Goal: Information Seeking & Learning: Learn about a topic

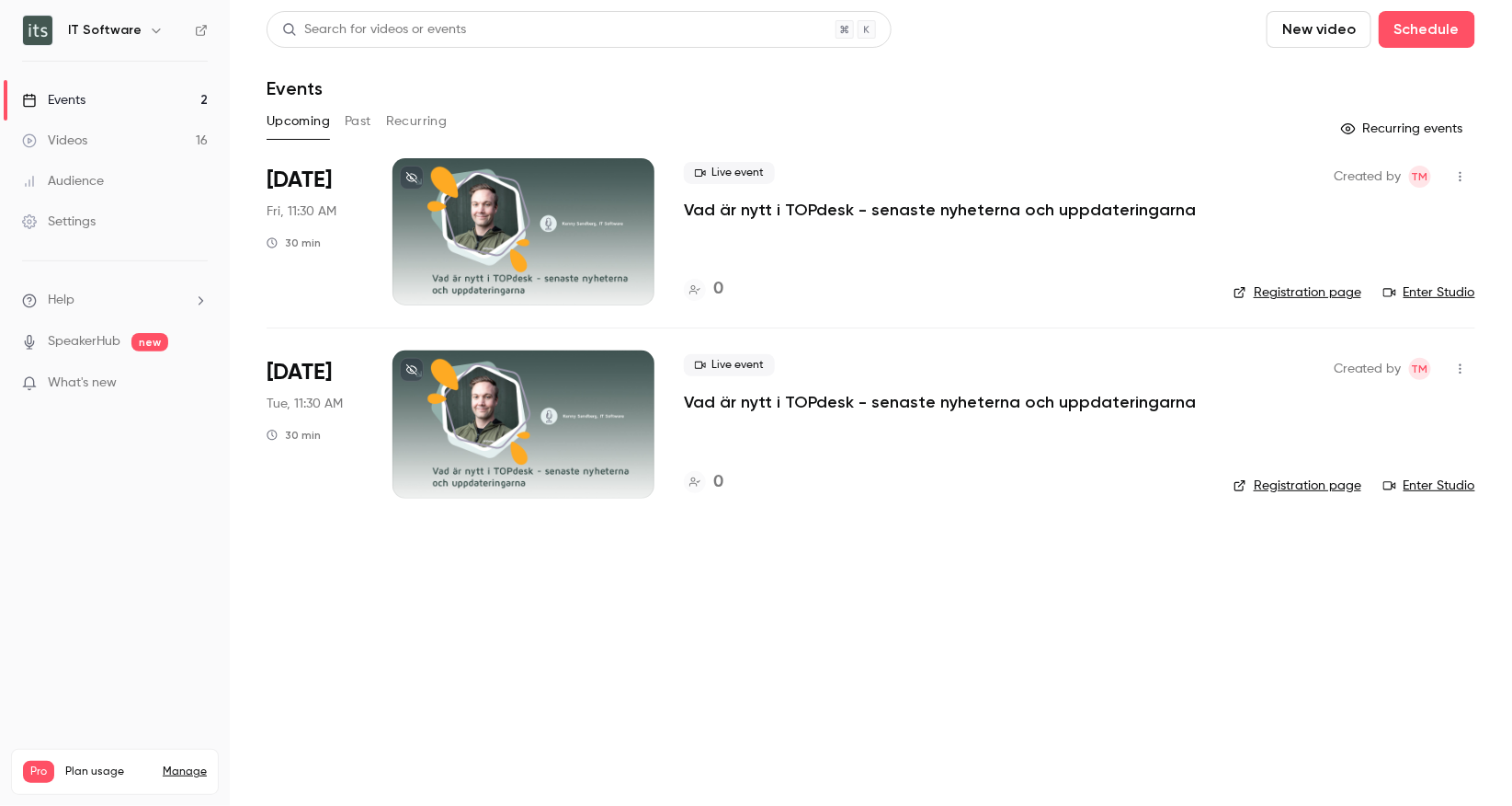
click at [78, 150] on link "Videos 16" at bounding box center [115, 141] width 230 height 40
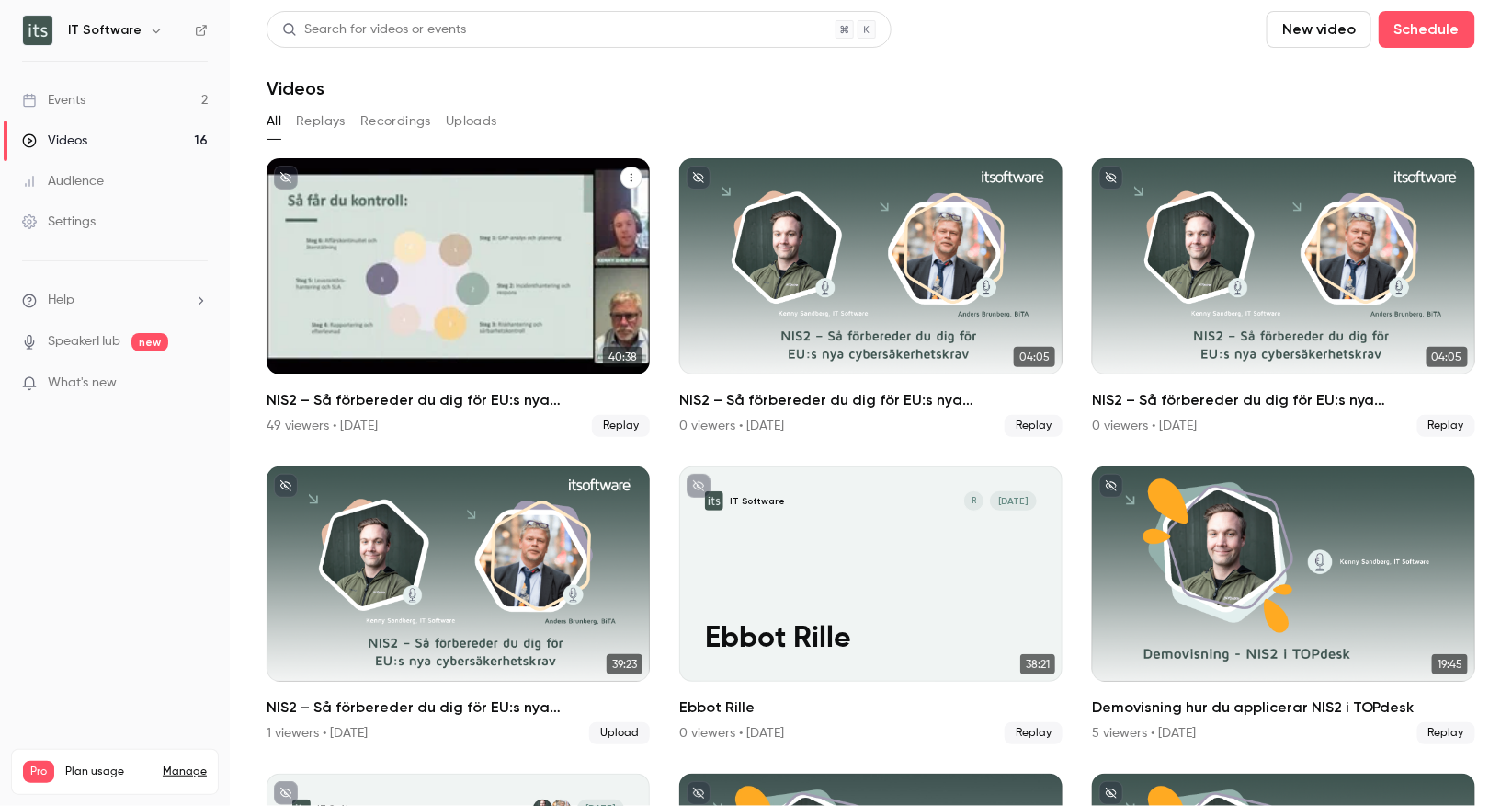
click at [493, 225] on div "NIS2 – Så förbereder du dig för EU:s nya cybersäkerhetskrav" at bounding box center [458, 266] width 384 height 216
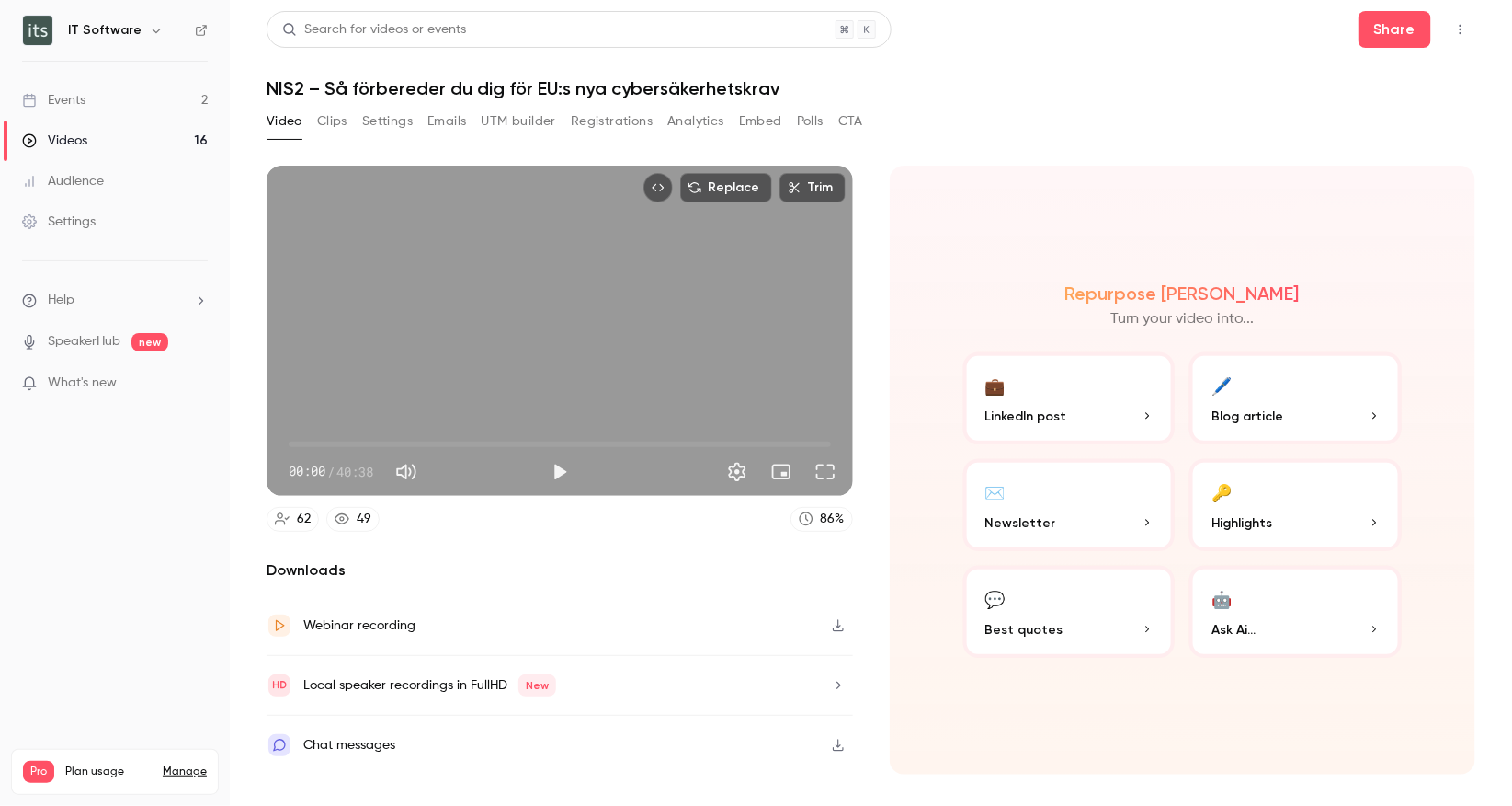
click at [700, 122] on button "Analytics" at bounding box center [696, 121] width 57 height 30
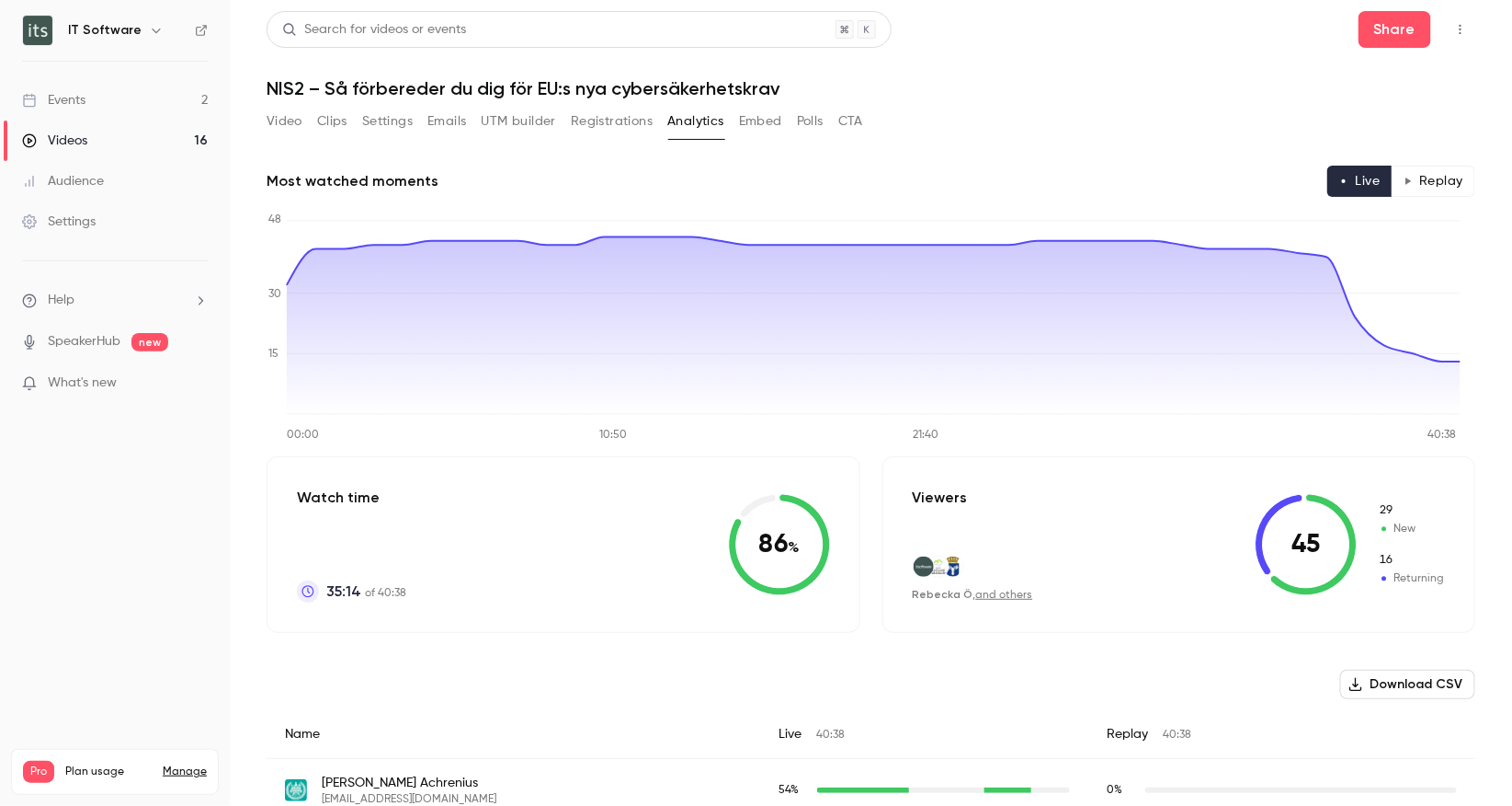
click at [804, 121] on button "Polls" at bounding box center [811, 121] width 27 height 30
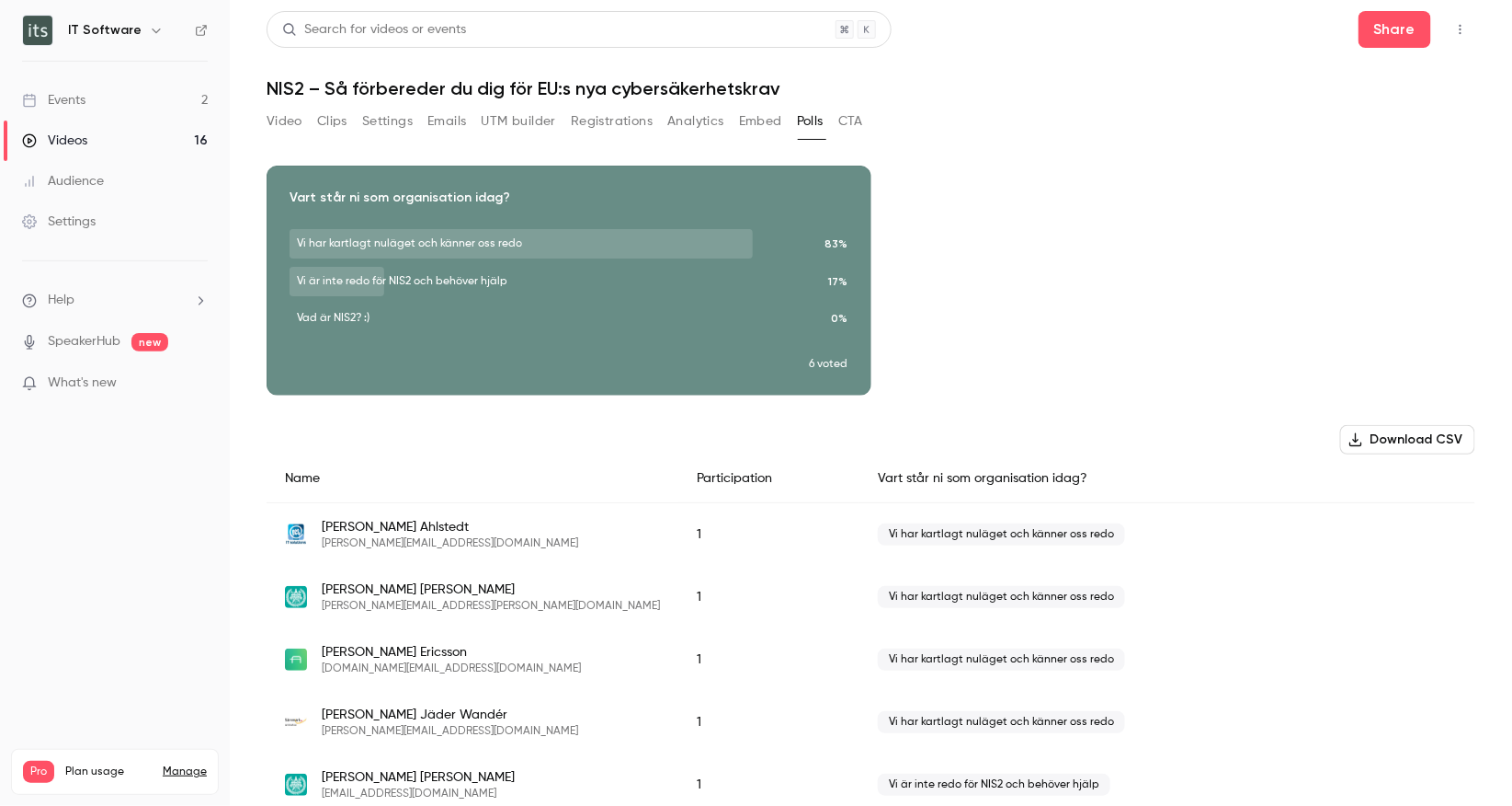
click at [863, 111] on button "CTA" at bounding box center [851, 121] width 25 height 30
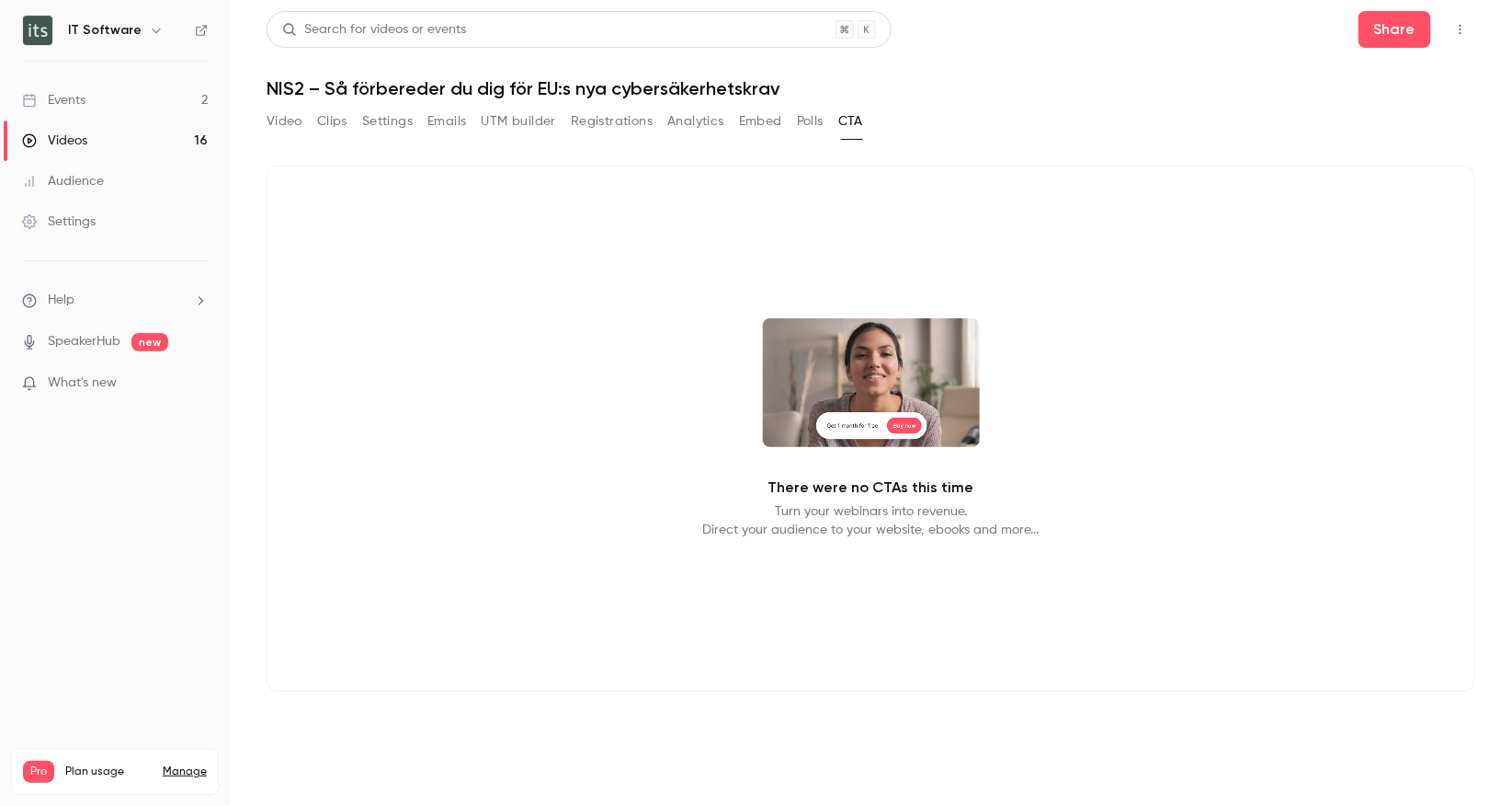
click at [706, 126] on button "Analytics" at bounding box center [696, 121] width 57 height 30
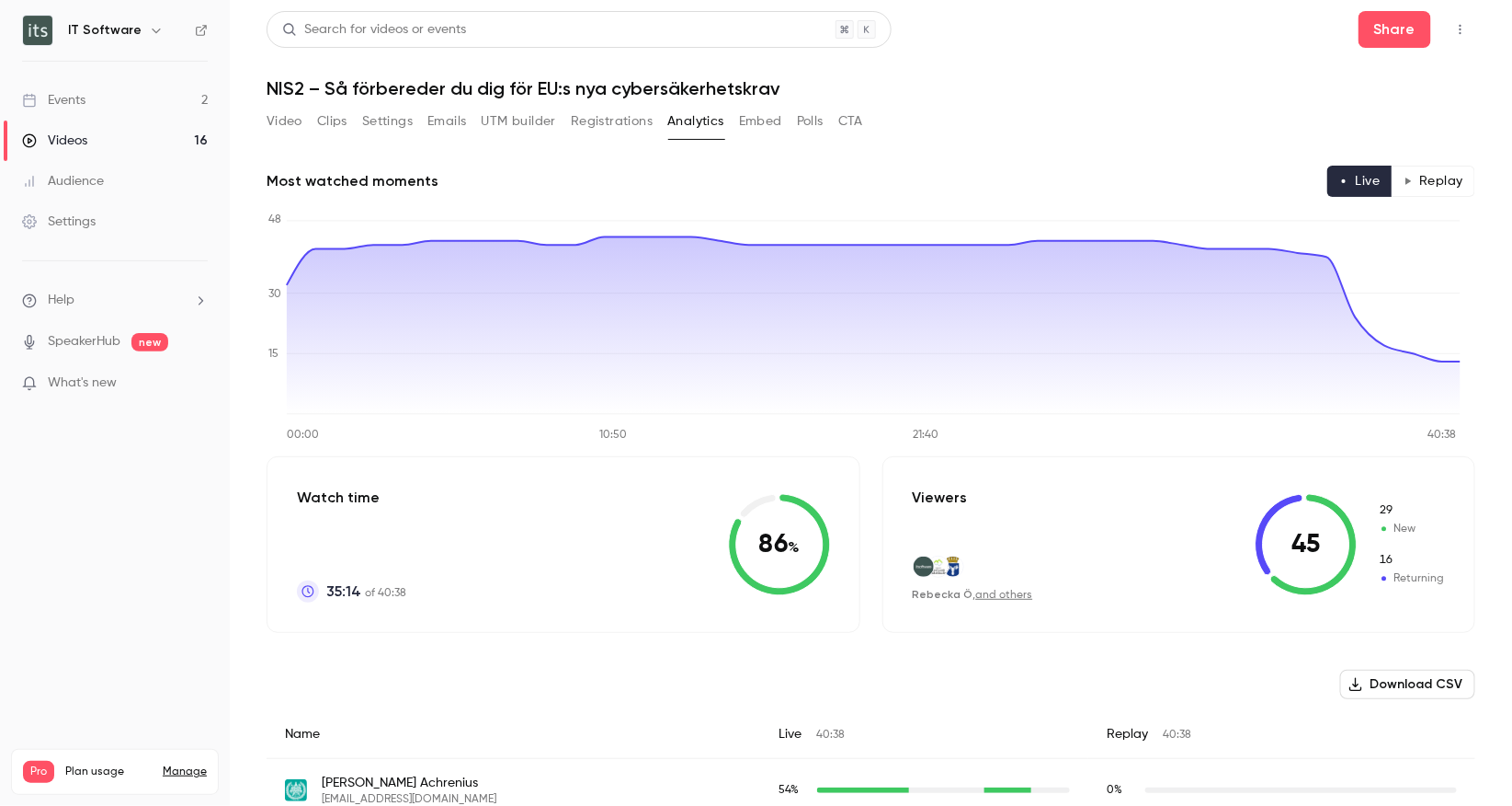
click at [766, 122] on button "Embed" at bounding box center [760, 121] width 43 height 30
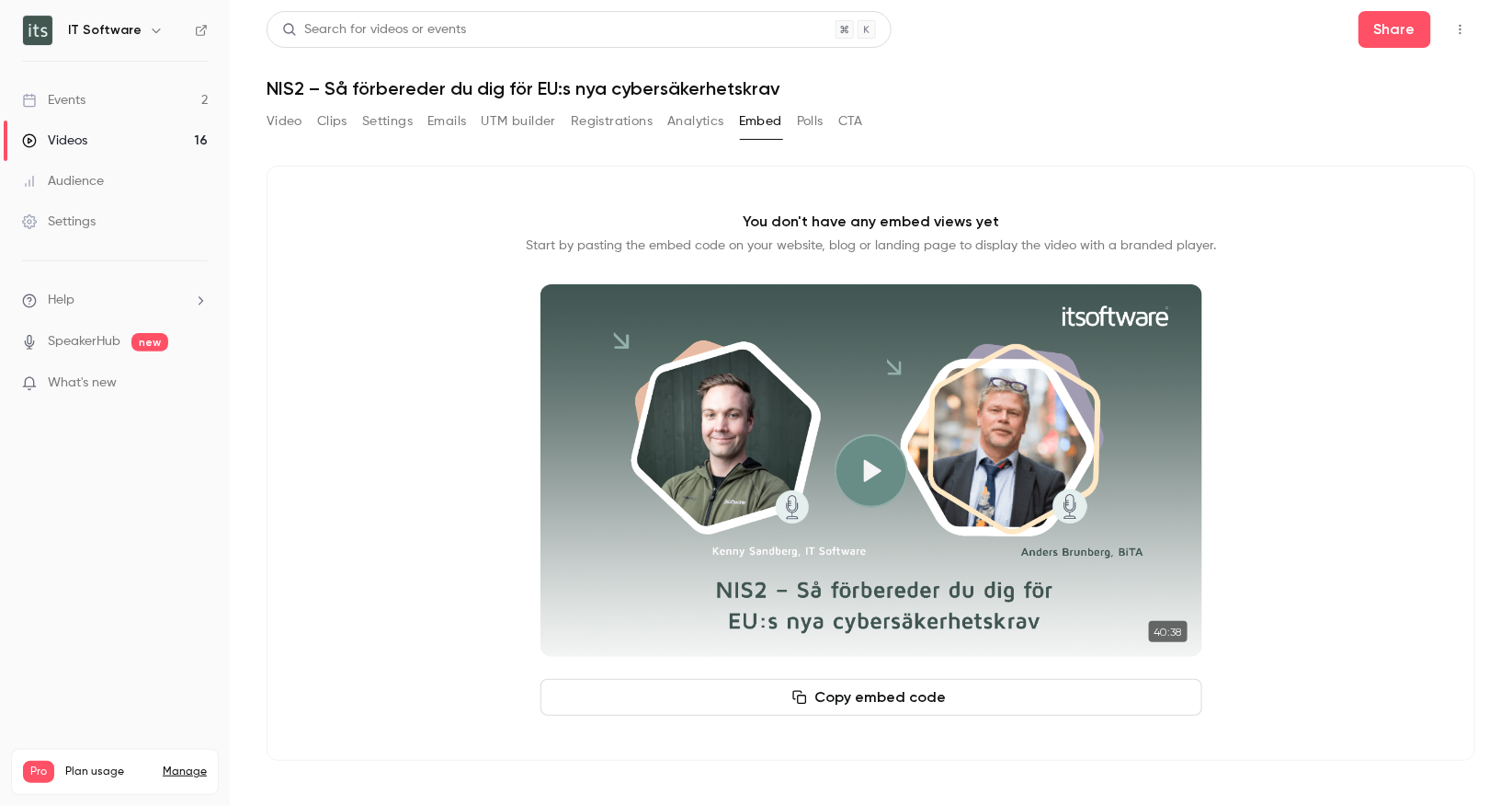
click at [290, 116] on button "Video" at bounding box center [284, 121] width 35 height 30
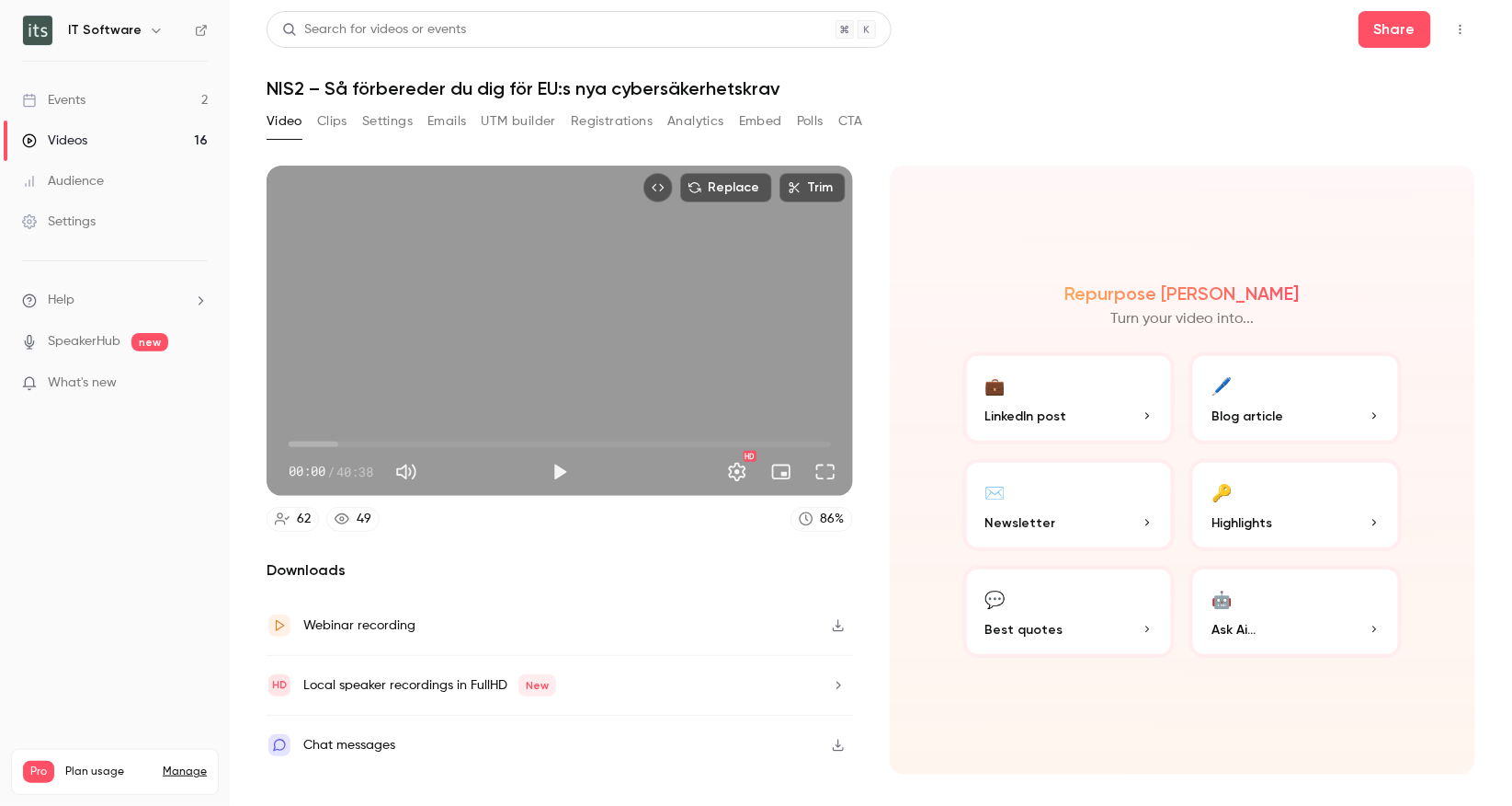
click at [330, 119] on button "Clips" at bounding box center [332, 121] width 31 height 30
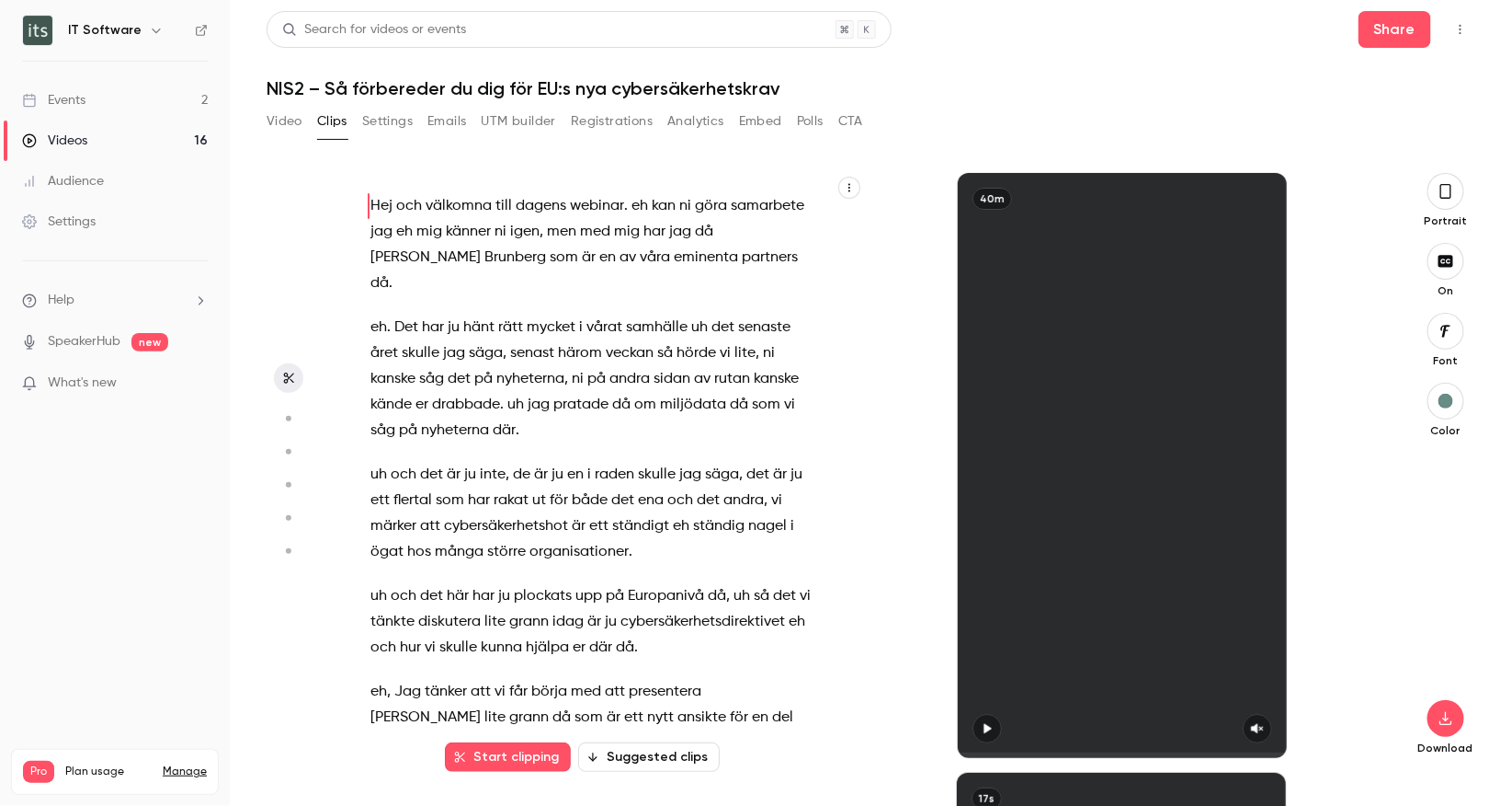
click at [384, 123] on button "Settings" at bounding box center [387, 121] width 51 height 30
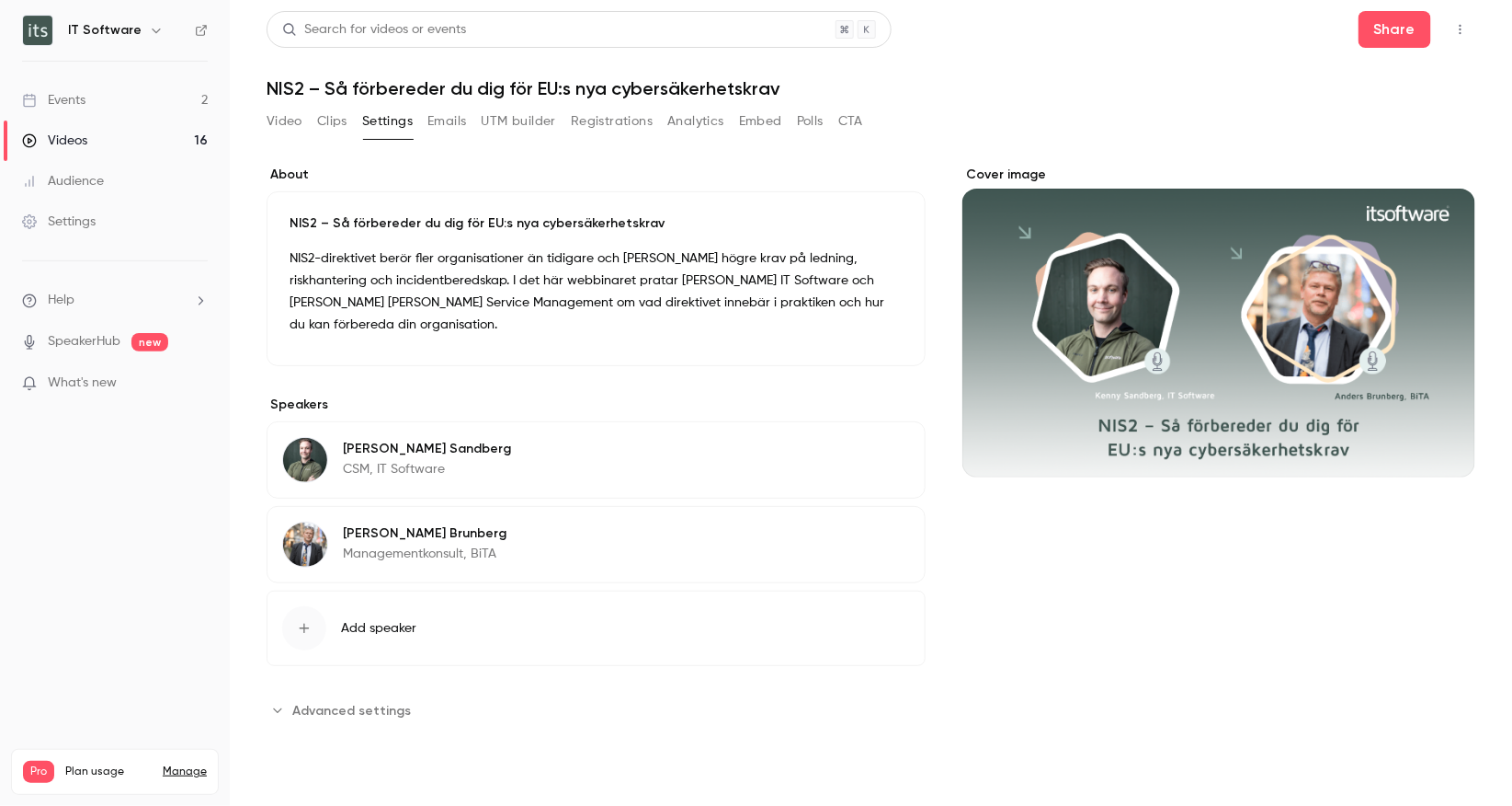
click at [451, 122] on button "Emails" at bounding box center [447, 121] width 38 height 30
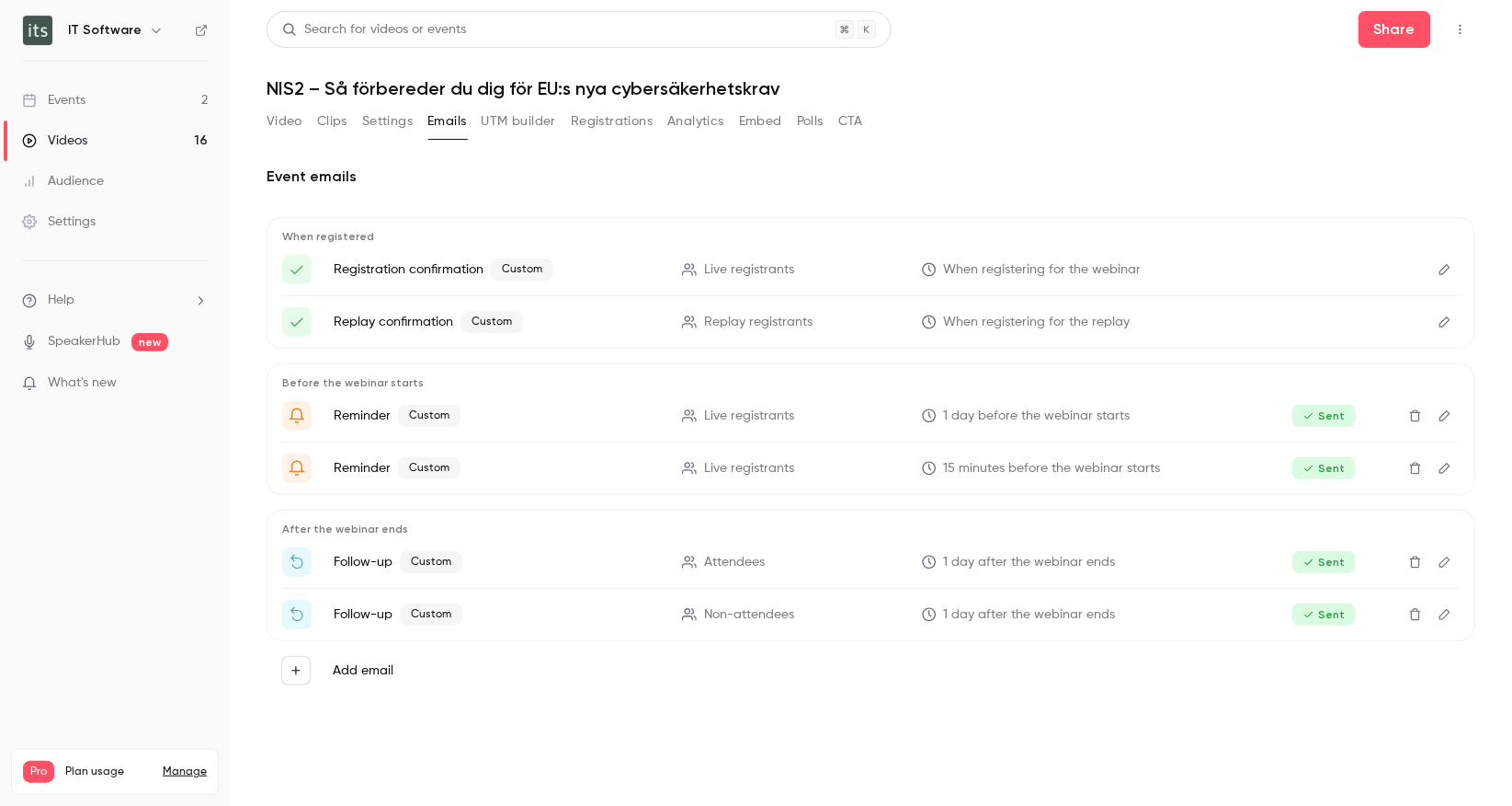
click at [518, 117] on button "UTM builder" at bounding box center [519, 121] width 75 height 30
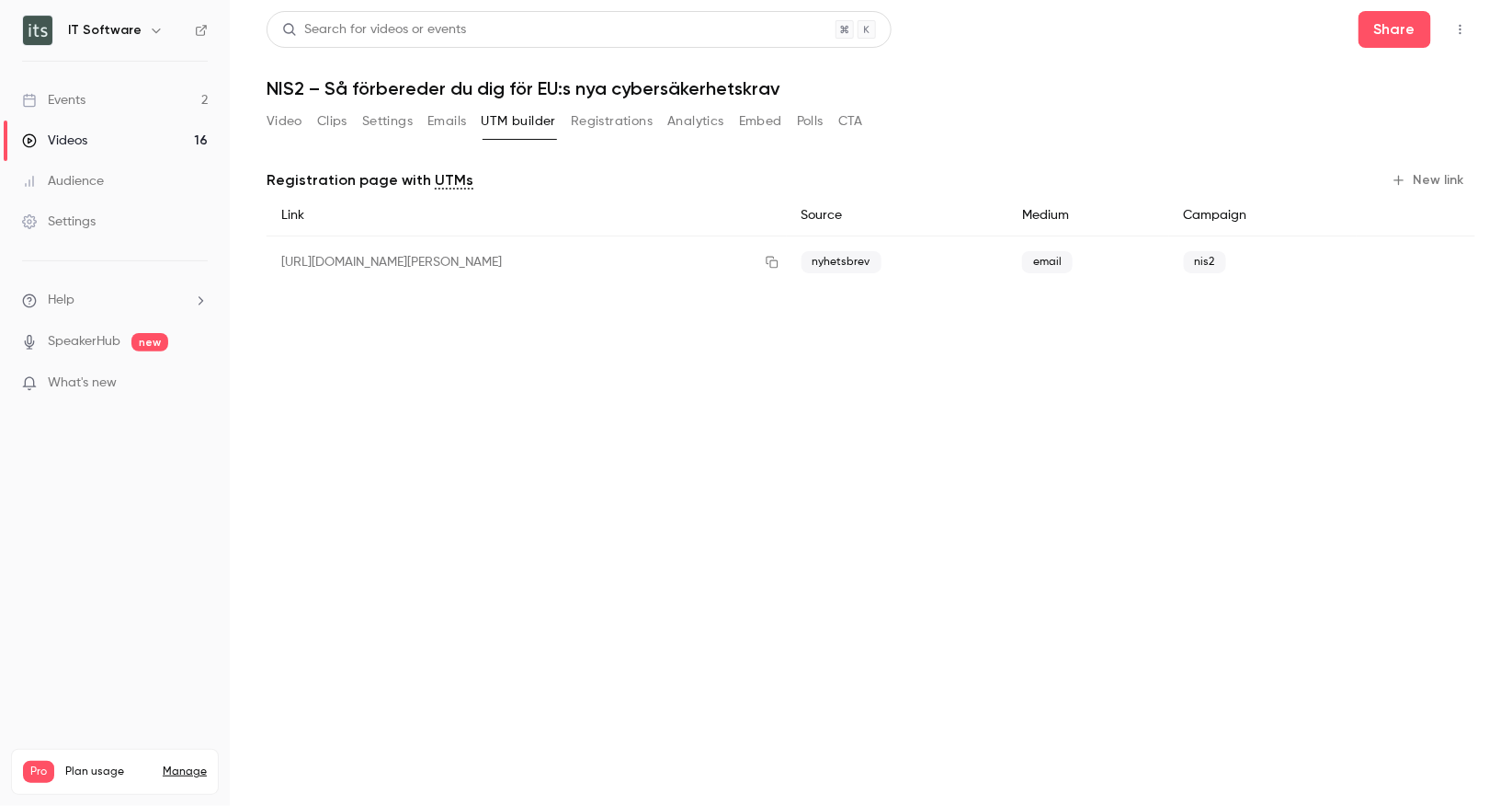
click at [616, 121] on button "Registrations" at bounding box center [611, 121] width 81 height 30
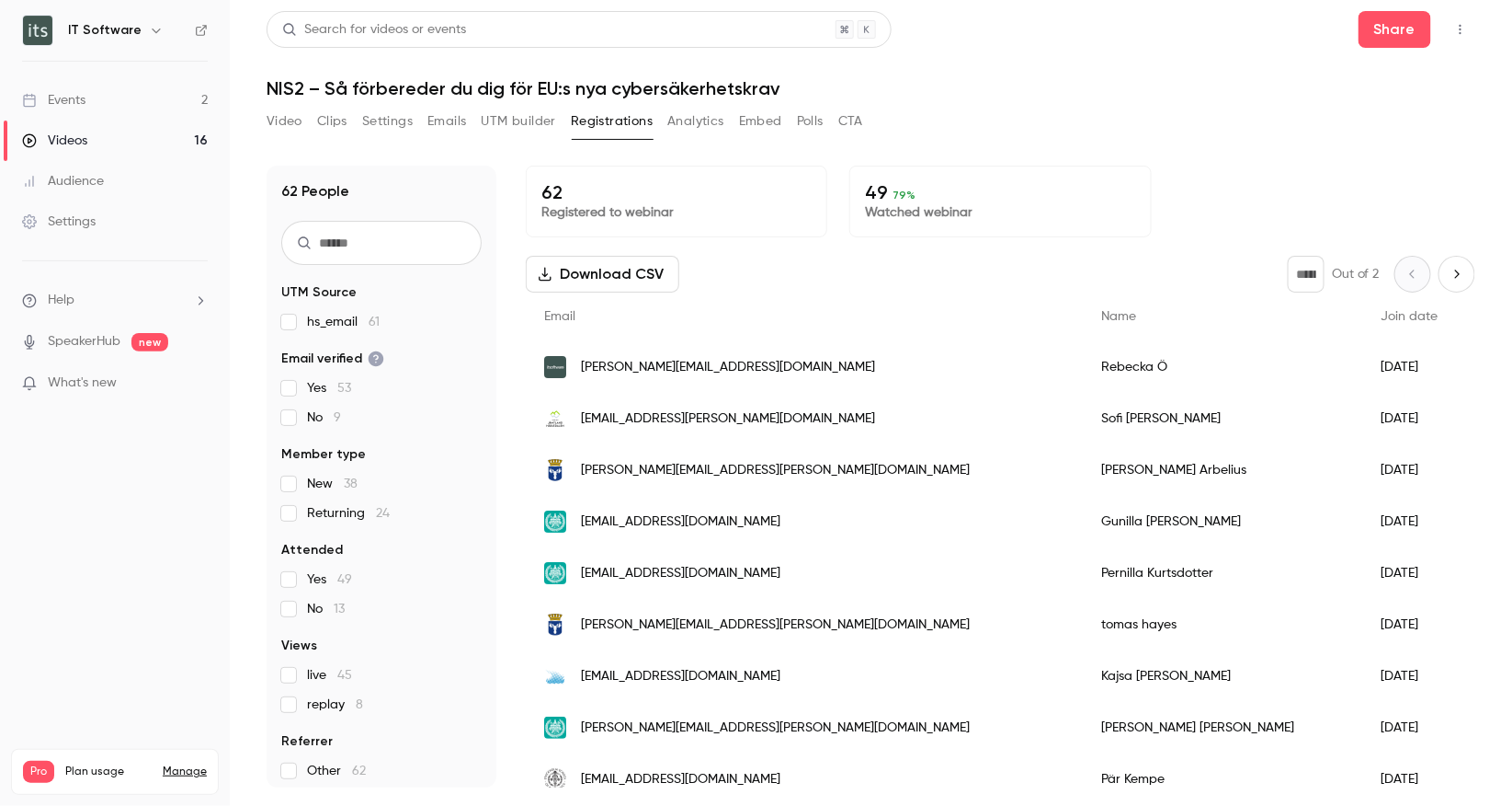
click at [689, 126] on button "Analytics" at bounding box center [696, 121] width 57 height 30
